Goal: Information Seeking & Learning: Understand process/instructions

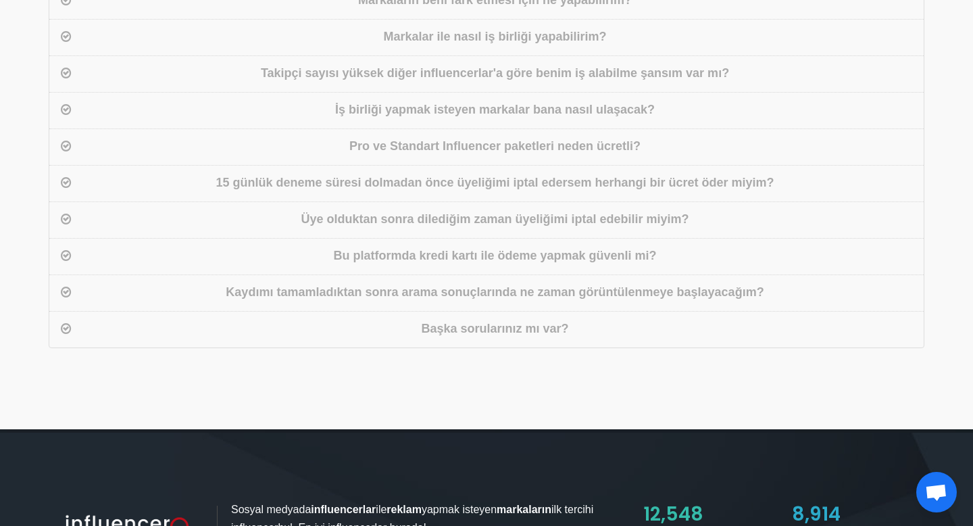
click at [332, 176] on div "15 günlük deneme süresi dolmadan önce üyeliğimi iptal edersem herhangi bir ücre…" at bounding box center [495, 184] width 842 height 20
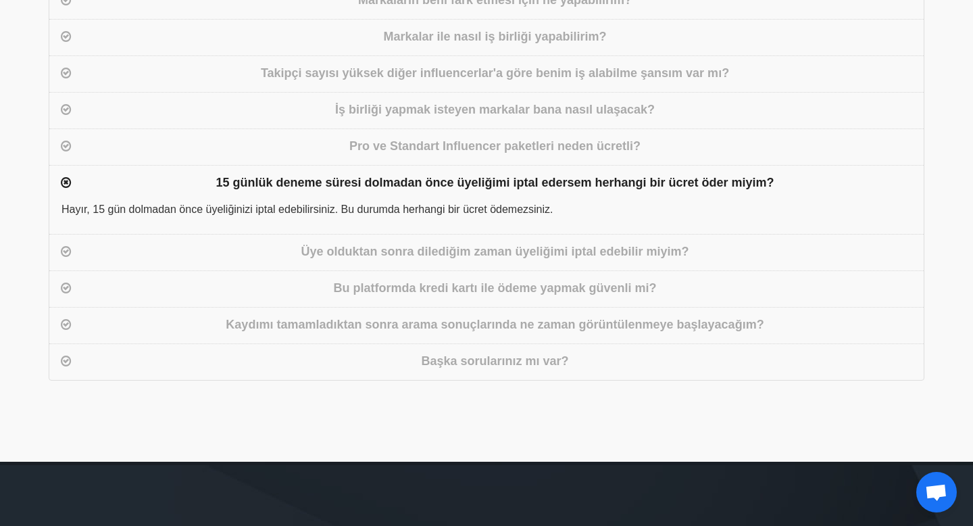
drag, startPoint x: 564, startPoint y: 210, endPoint x: 243, endPoint y: 174, distance: 323.1
click at [243, 174] on div "Neden [DOMAIN_NAME] da olmalıyım? Marka sahipleri saniyeler içerisinde arama so…" at bounding box center [487, 145] width 876 height 472
click at [504, 176] on div "15 günlük deneme süresi dolmadan önce üyeliğimi iptal edersem herhangi bir ücre…" at bounding box center [495, 184] width 842 height 20
click at [573, 203] on div "Hayır, 15 gün dolmadan önce üyeliğinizi iptal edebilirsiniz. Bu durumda herhang…" at bounding box center [486, 217] width 875 height 32
click at [559, 279] on div "Bu platformda kredi kartı ile ödeme yapmak güvenli mi?" at bounding box center [495, 289] width 842 height 20
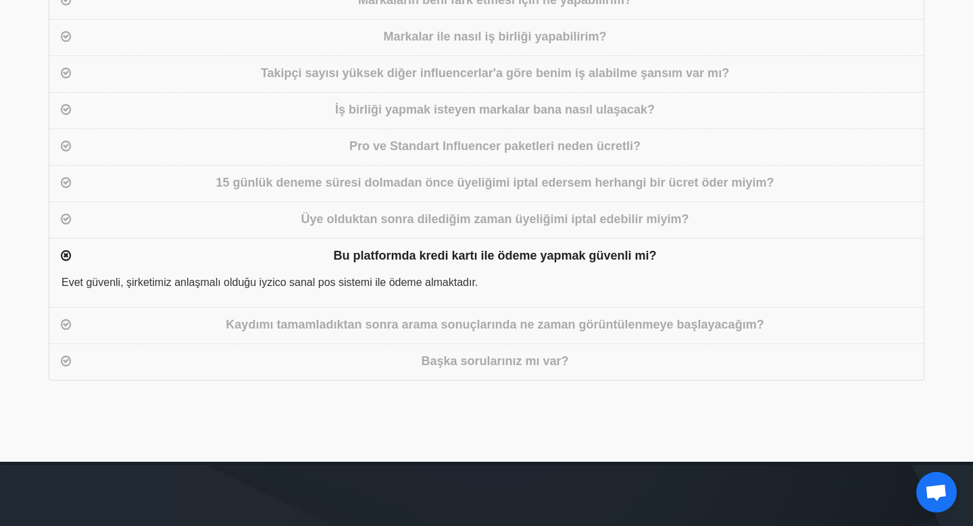
click at [516, 178] on div "15 günlük deneme süresi dolmadan önce üyeliğimi iptal edersem herhangi bir ücre…" at bounding box center [495, 184] width 842 height 20
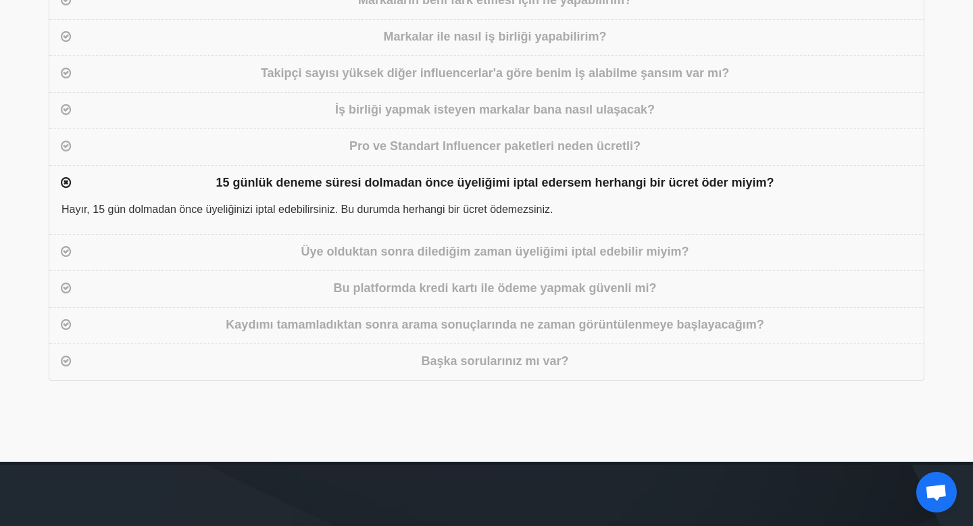
drag, startPoint x: 564, startPoint y: 203, endPoint x: 218, endPoint y: 183, distance: 347.4
click at [218, 183] on div "Neden [DOMAIN_NAME] da olmalıyım? Marka sahipleri saniyeler içerisinde arama so…" at bounding box center [487, 145] width 876 height 472
copy div "15 günlük deneme süresi dolmadan önce üyeliğimi iptal edersem herhangi bir ücre…"
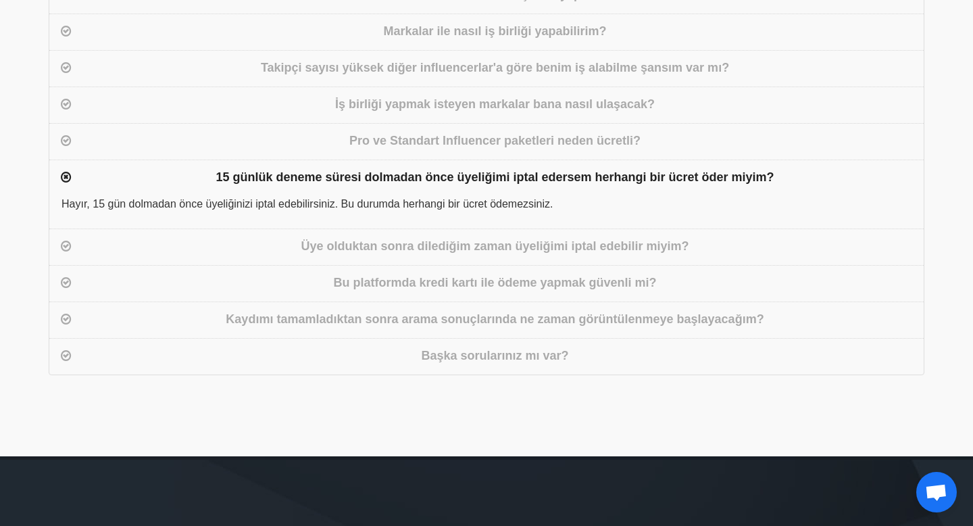
scroll to position [1173, 0]
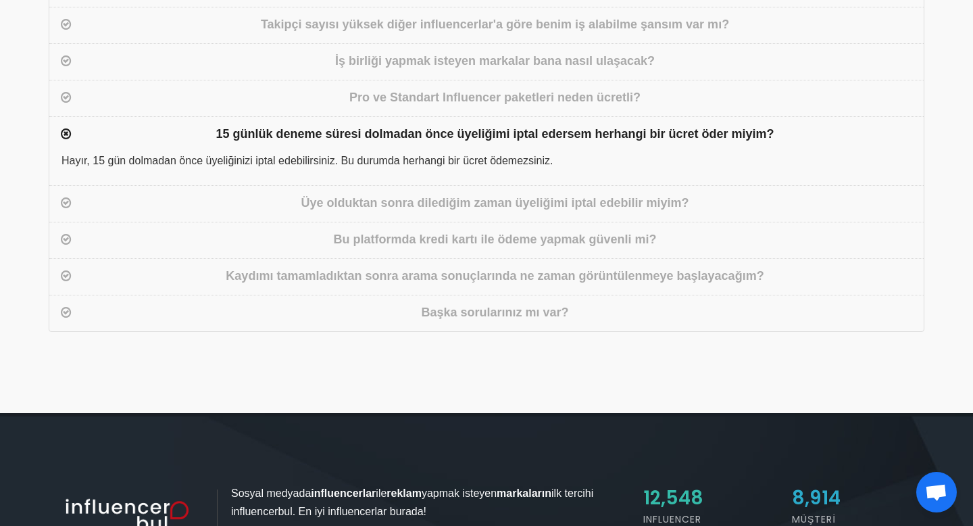
click at [458, 276] on div "Kaydımı tamamladıktan sonra arama sonuçlarında ne zaman görüntülenmeye başlayac…" at bounding box center [495, 277] width 842 height 20
click at [0, 0] on div "Algoritmalarımız gerekli kontrolleri gerçekleştirdikten, sonra yaklaşık 2 - 24 …" at bounding box center [0, 0] width 0 height 0
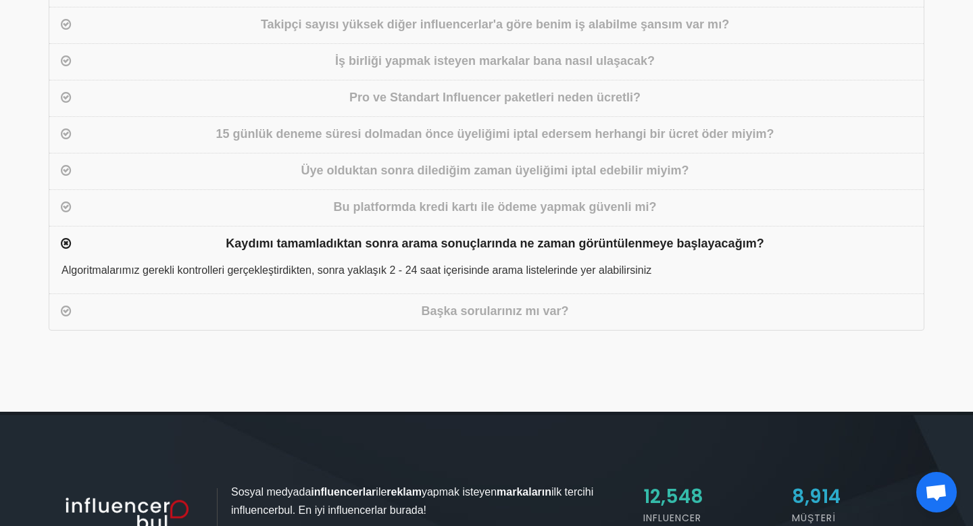
click at [65, 268] on div "Algoritmalarımız gerekli kontrolleri gerçekleştirdikten, sonra yaklaşık 2 - 24 …" at bounding box center [486, 277] width 875 height 31
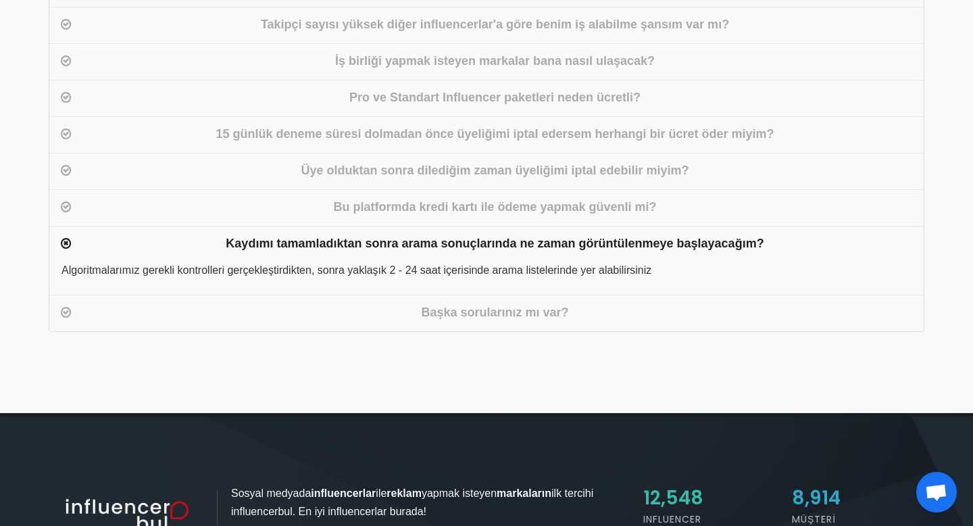
scroll to position [924, 0]
